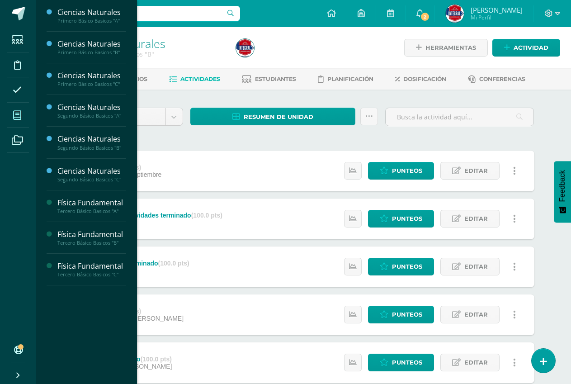
click at [18, 114] on icon at bounding box center [17, 115] width 8 height 9
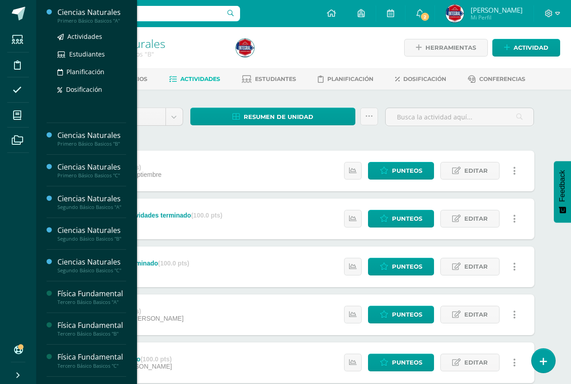
click at [79, 15] on div "Ciencias Naturales" at bounding box center [91, 12] width 69 height 10
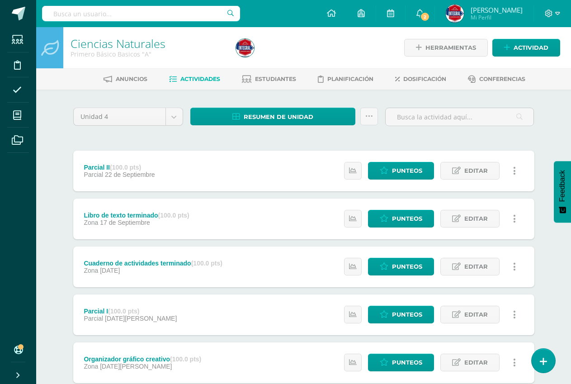
click at [110, 129] on div "Unidad 4 Unidad 1 Unidad 2 Unidad 3 Unidad 4" at bounding box center [128, 121] width 117 height 26
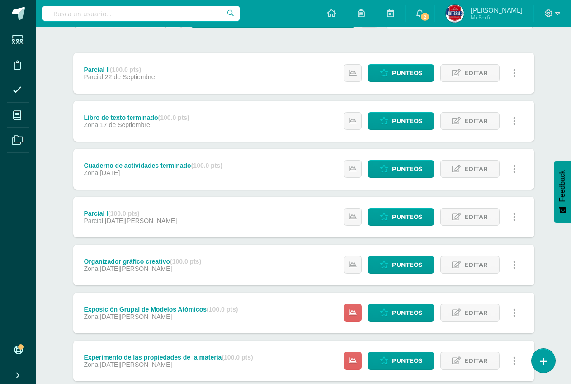
scroll to position [155, 0]
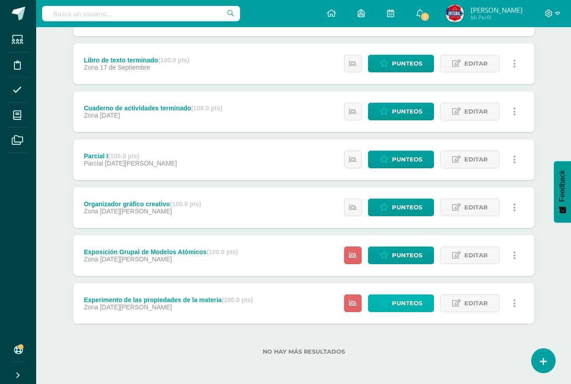
click at [387, 304] on icon at bounding box center [384, 304] width 9 height 8
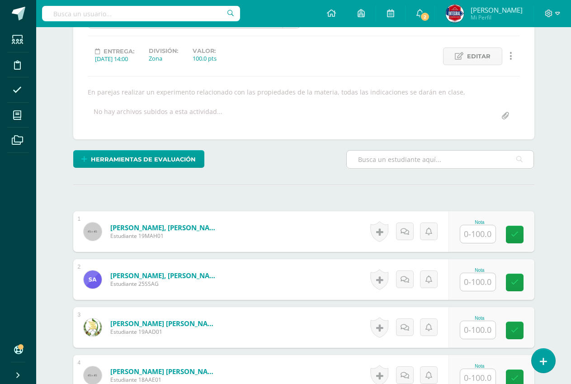
scroll to position [137, 0]
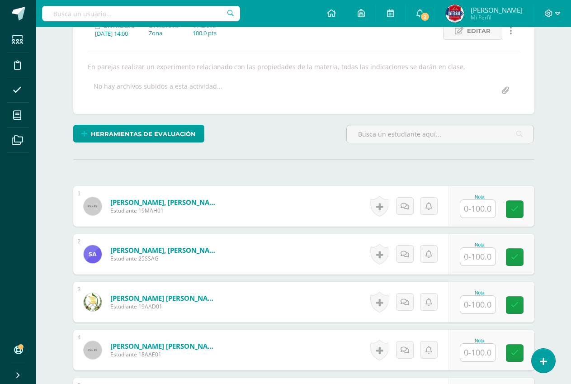
click at [480, 215] on input "text" at bounding box center [478, 209] width 35 height 18
click at [481, 215] on input "text" at bounding box center [483, 209] width 36 height 18
type input "100"
click at [523, 216] on link at bounding box center [521, 209] width 18 height 18
click at [485, 252] on input "text" at bounding box center [478, 257] width 35 height 18
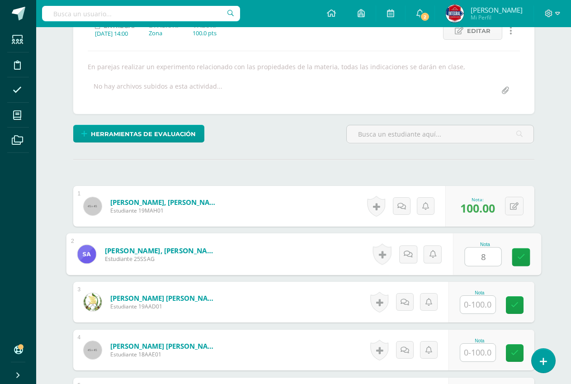
type input "80"
click at [514, 256] on link at bounding box center [521, 257] width 18 height 18
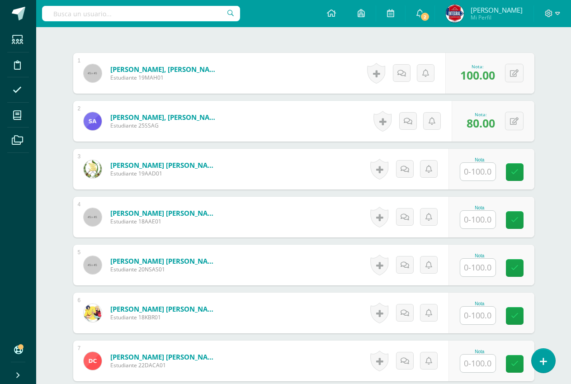
scroll to position [273, 0]
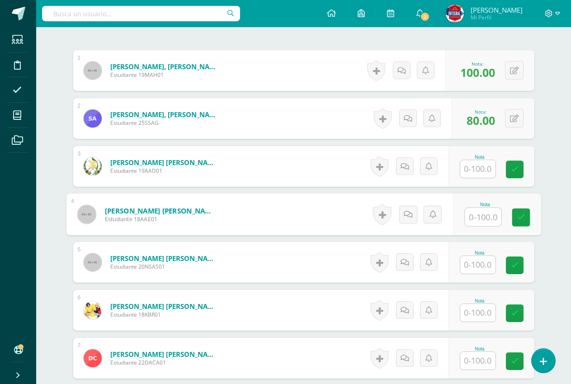
click at [485, 214] on input "text" at bounding box center [483, 217] width 36 height 18
type input "100"
click at [527, 214] on link at bounding box center [521, 218] width 18 height 18
click at [476, 267] on input "text" at bounding box center [478, 265] width 35 height 18
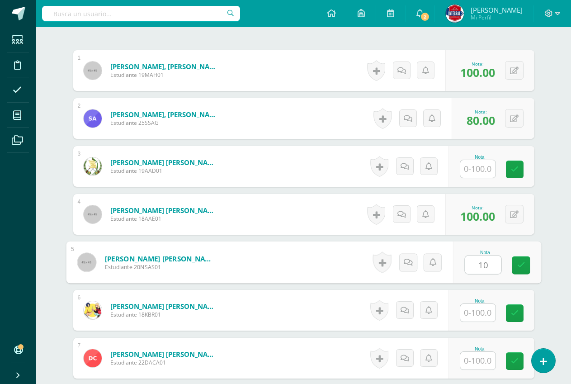
type input "100"
click at [518, 264] on icon at bounding box center [521, 266] width 8 height 8
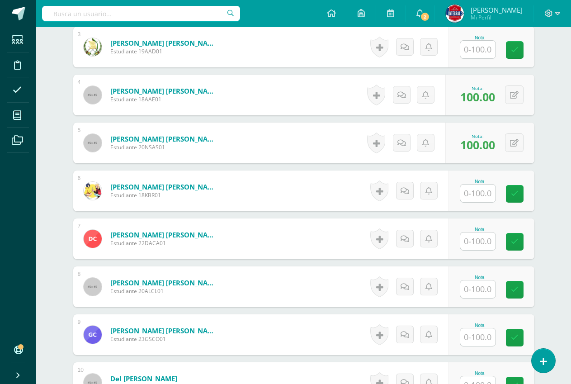
scroll to position [409, 0]
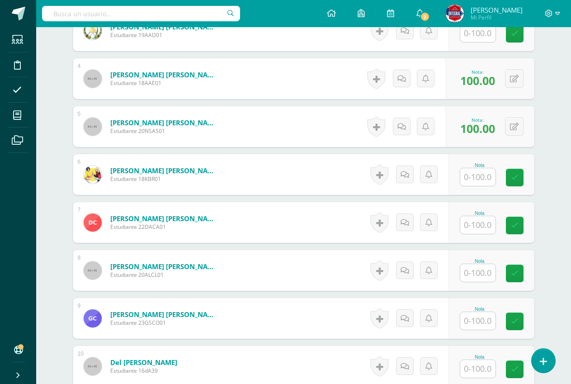
click at [491, 317] on input "text" at bounding box center [478, 321] width 35 height 18
type input "100"
click at [524, 314] on link at bounding box center [521, 322] width 18 height 18
click at [469, 222] on input "text" at bounding box center [478, 225] width 35 height 18
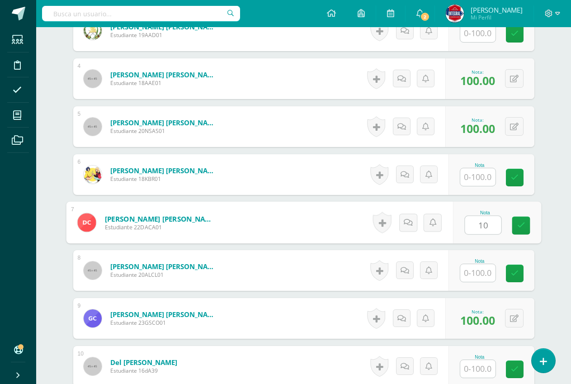
type input "100"
click at [523, 224] on icon at bounding box center [521, 226] width 8 height 8
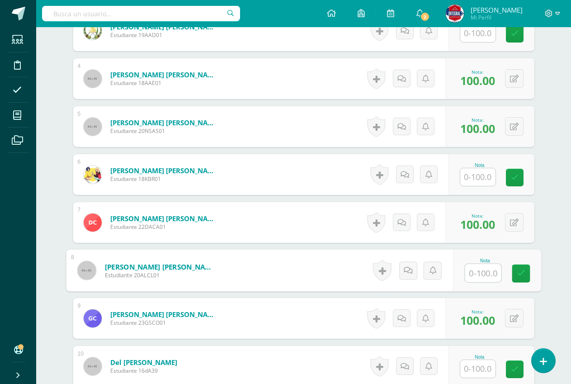
click at [469, 279] on input "text" at bounding box center [483, 273] width 36 height 18
type input "100"
click at [523, 270] on icon at bounding box center [521, 274] width 8 height 8
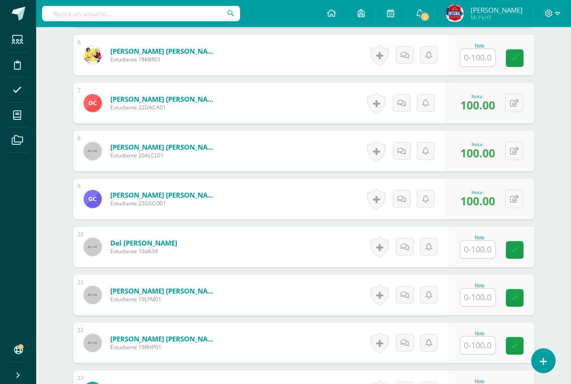
scroll to position [590, 0]
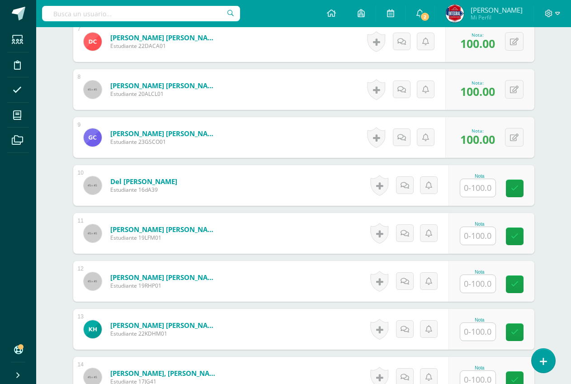
click at [486, 184] on input "text" at bounding box center [478, 188] width 35 height 18
type input "80"
click at [526, 181] on link at bounding box center [521, 189] width 18 height 18
click at [489, 244] on input "text" at bounding box center [478, 236] width 35 height 18
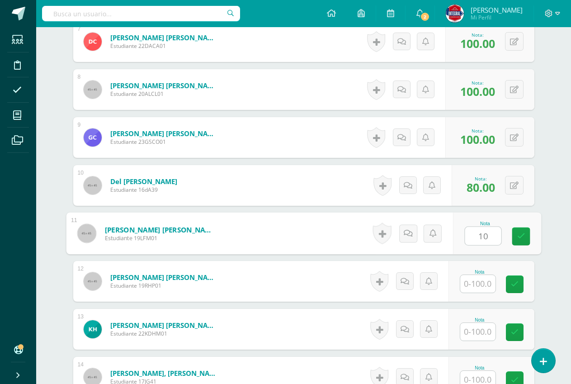
type input "100"
click at [513, 238] on link at bounding box center [521, 237] width 18 height 18
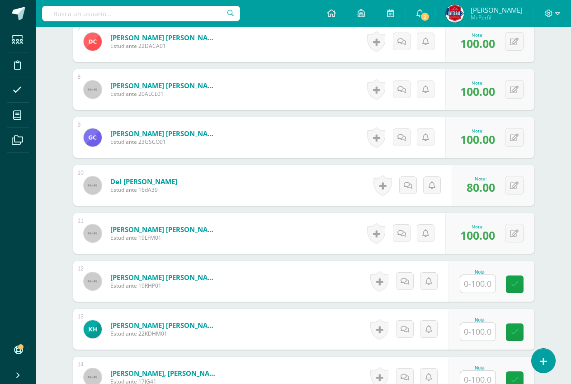
click at [486, 290] on input "text" at bounding box center [478, 284] width 35 height 18
type input "70"
click at [524, 290] on link at bounding box center [521, 285] width 18 height 18
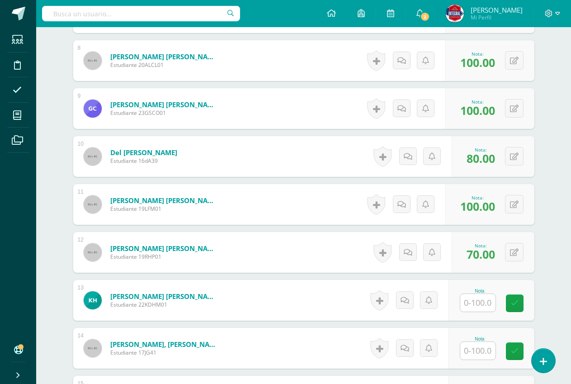
scroll to position [635, 0]
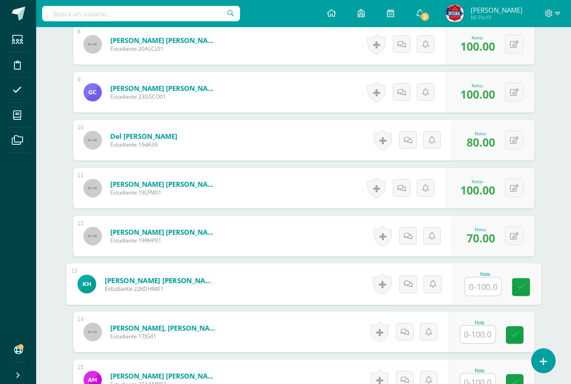
click at [493, 286] on input "text" at bounding box center [483, 287] width 36 height 18
type input "70"
click at [530, 285] on link at bounding box center [521, 287] width 18 height 18
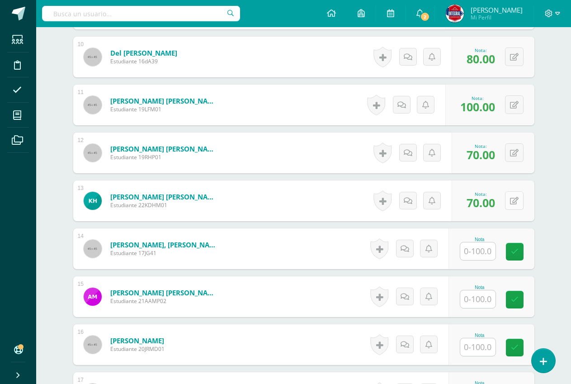
scroll to position [725, 0]
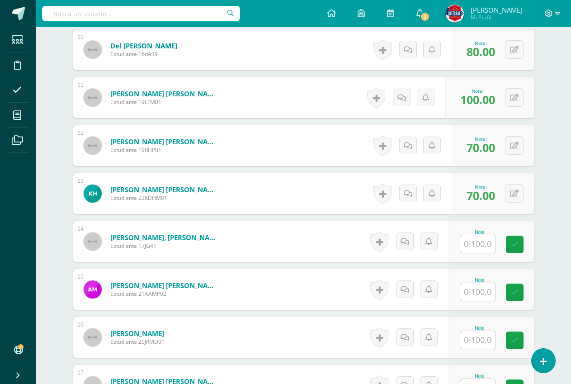
click at [470, 249] on input "text" at bounding box center [478, 244] width 35 height 18
type input "100"
click at [523, 241] on icon at bounding box center [521, 245] width 8 height 8
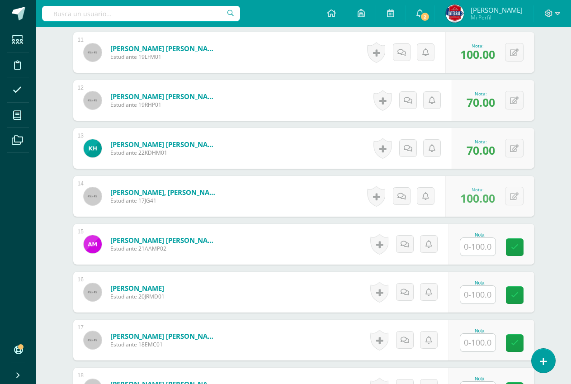
scroll to position [816, 0]
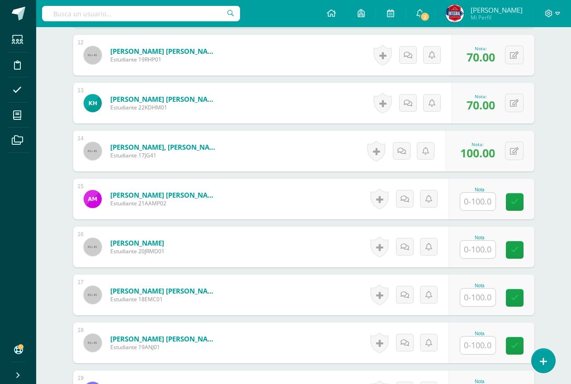
click at [477, 191] on div "Nota" at bounding box center [480, 189] width 40 height 5
click at [485, 248] on input "text" at bounding box center [478, 250] width 35 height 18
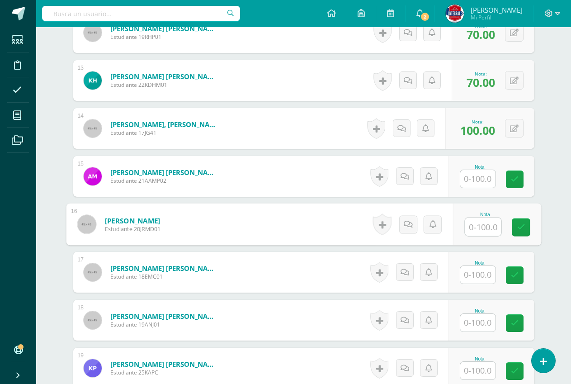
scroll to position [861, 0]
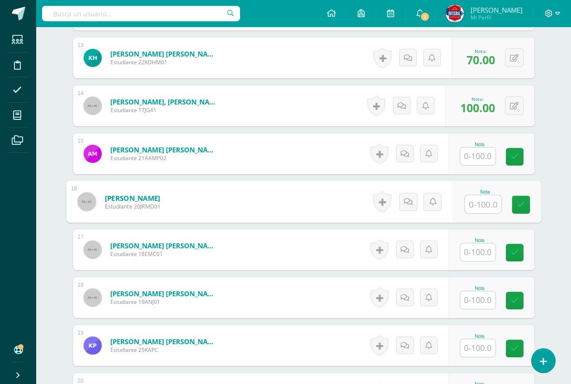
click at [475, 254] on input "text" at bounding box center [478, 252] width 35 height 18
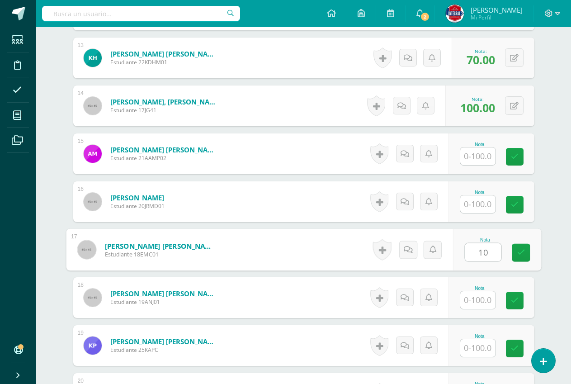
type input "100"
click at [516, 249] on link at bounding box center [521, 253] width 18 height 18
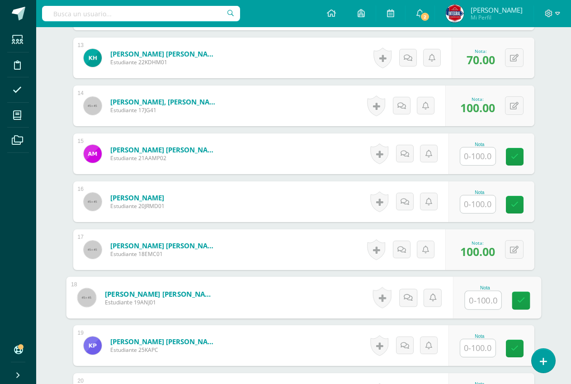
click at [481, 301] on input "text" at bounding box center [483, 300] width 36 height 18
click at [529, 297] on link at bounding box center [521, 301] width 18 height 18
type input "0"
click at [493, 300] on input "0" at bounding box center [483, 300] width 36 height 18
type input "100"
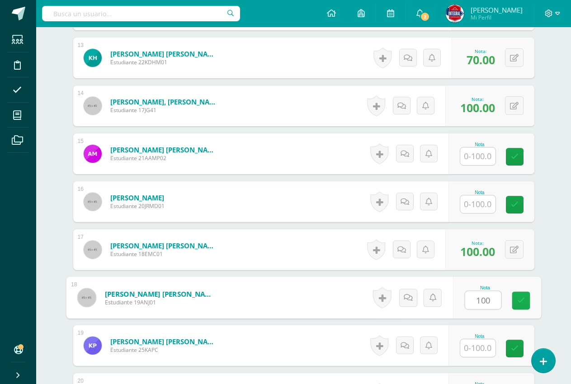
click at [525, 301] on icon at bounding box center [521, 301] width 8 height 8
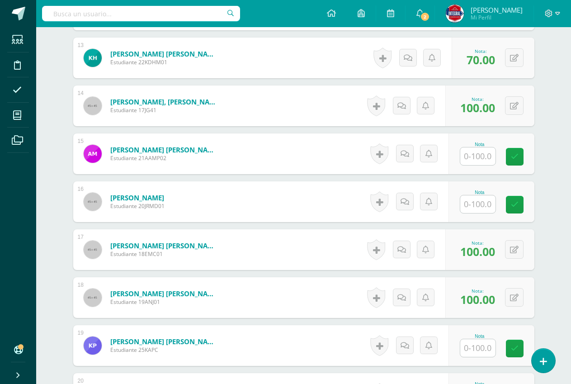
click at [475, 350] on input "text" at bounding box center [478, 348] width 35 height 18
type input "100"
click at [521, 348] on icon at bounding box center [521, 349] width 8 height 8
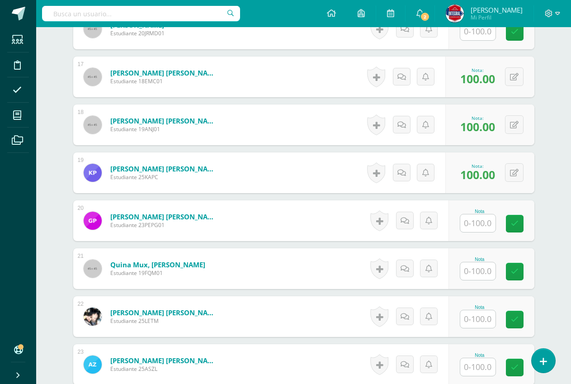
scroll to position [1042, 0]
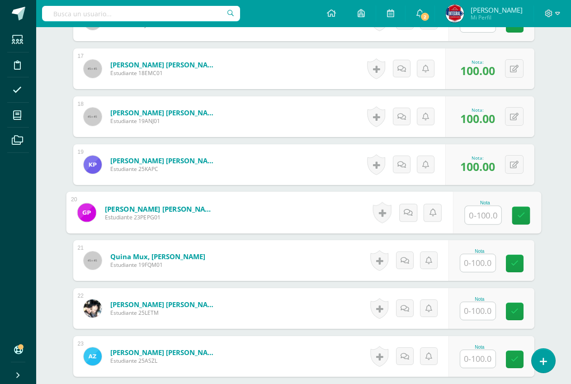
click at [471, 210] on input "text" at bounding box center [483, 215] width 36 height 18
type input "70"
click at [516, 214] on link at bounding box center [521, 216] width 18 height 18
click at [471, 263] on input "text" at bounding box center [478, 263] width 35 height 18
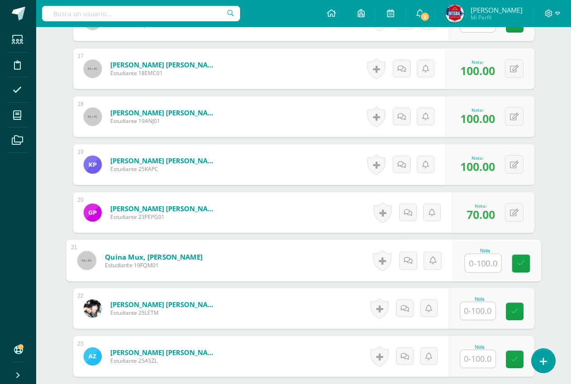
click at [477, 310] on input "text" at bounding box center [478, 311] width 35 height 18
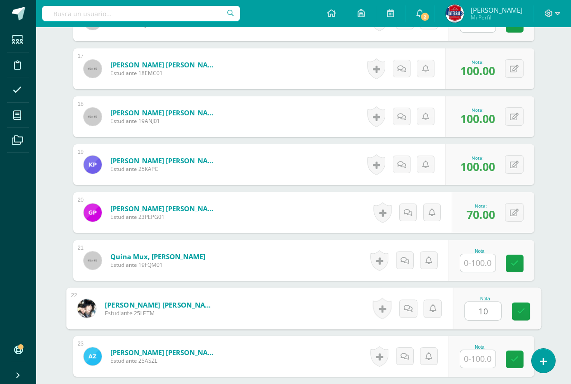
type input "100"
click at [525, 306] on link at bounding box center [521, 312] width 18 height 18
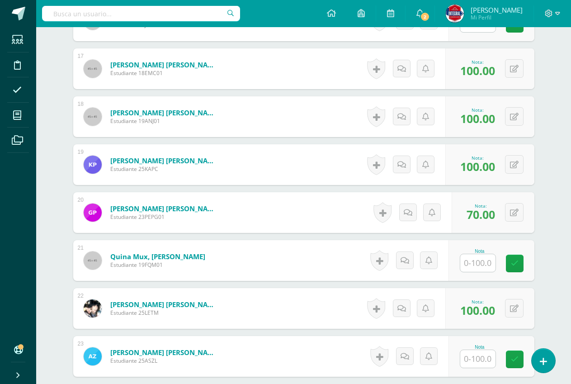
click at [487, 281] on div "Nota" at bounding box center [492, 260] width 86 height 41
click at [478, 258] on input "text" at bounding box center [478, 263] width 35 height 18
type input "100"
click at [519, 261] on icon at bounding box center [521, 264] width 8 height 8
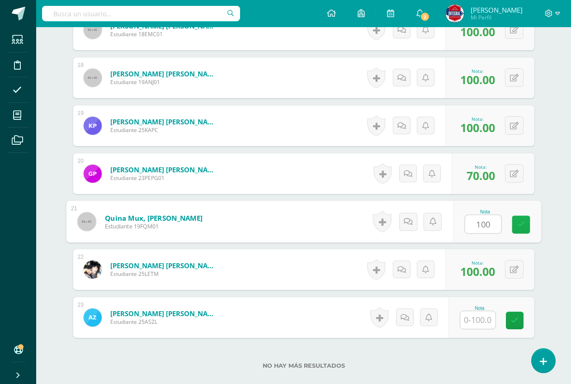
scroll to position [1138, 0]
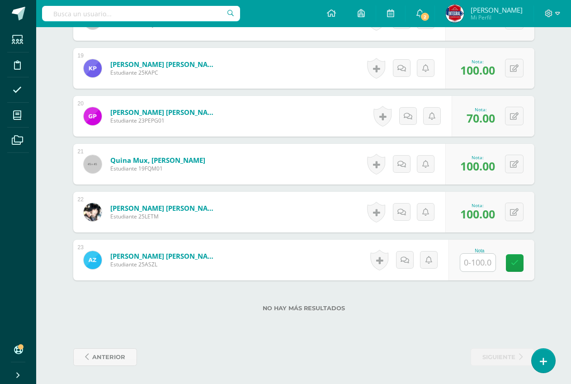
click at [491, 262] on input "text" at bounding box center [478, 263] width 35 height 18
type input "100"
click at [524, 263] on icon at bounding box center [521, 263] width 8 height 8
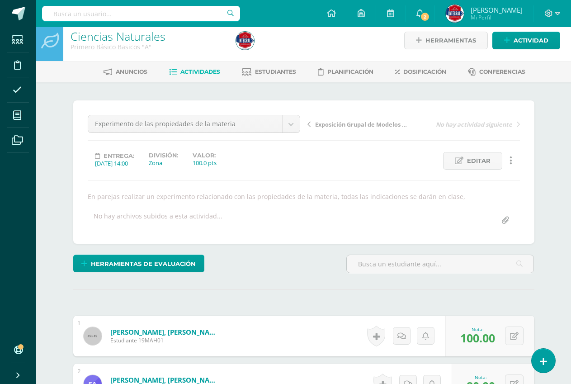
scroll to position [0, 0]
